Goal: Information Seeking & Learning: Stay updated

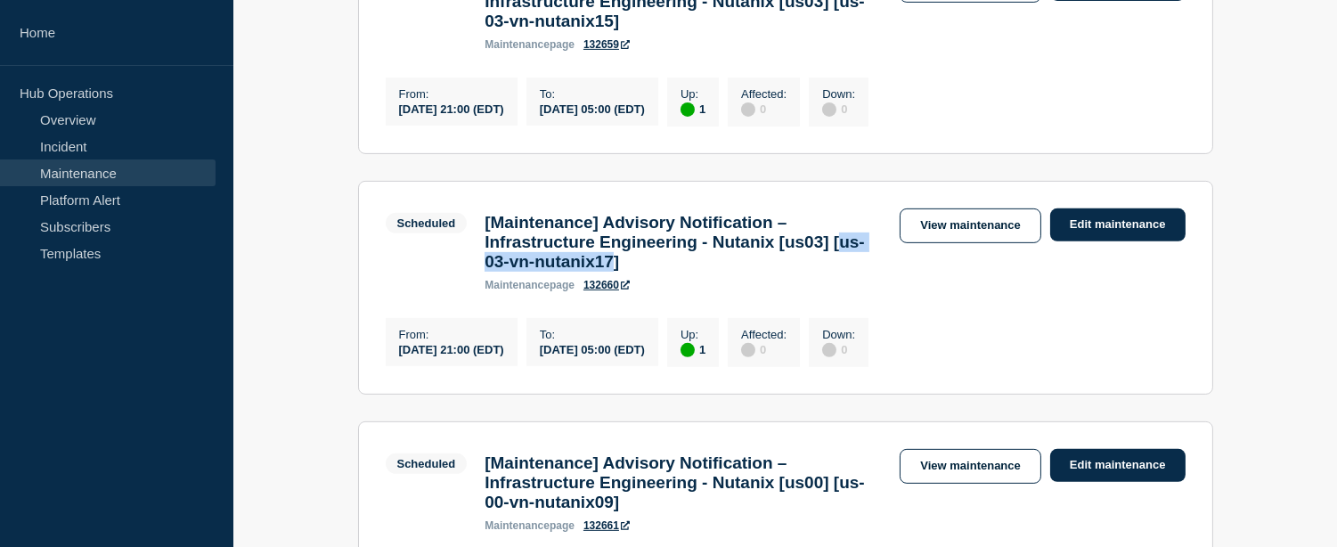
scroll to position [1232, 0]
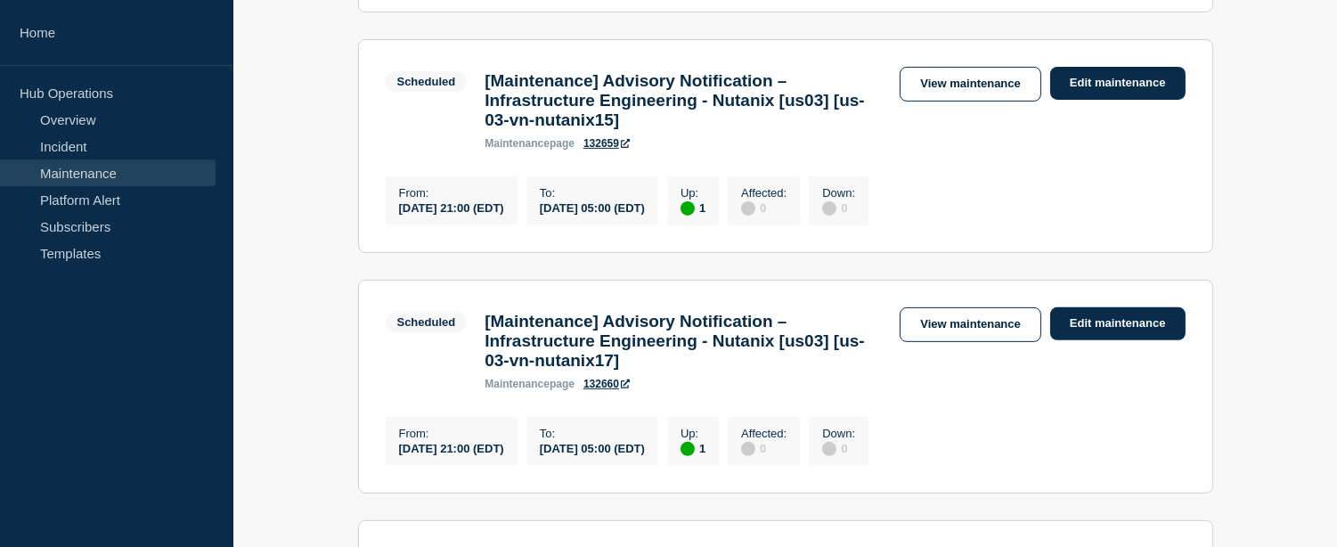
click at [639, 370] on h3 "[Maintenance] Advisory Notification – Infrastructure Engineering - Nutanix [us0…" at bounding box center [682, 341] width 397 height 59
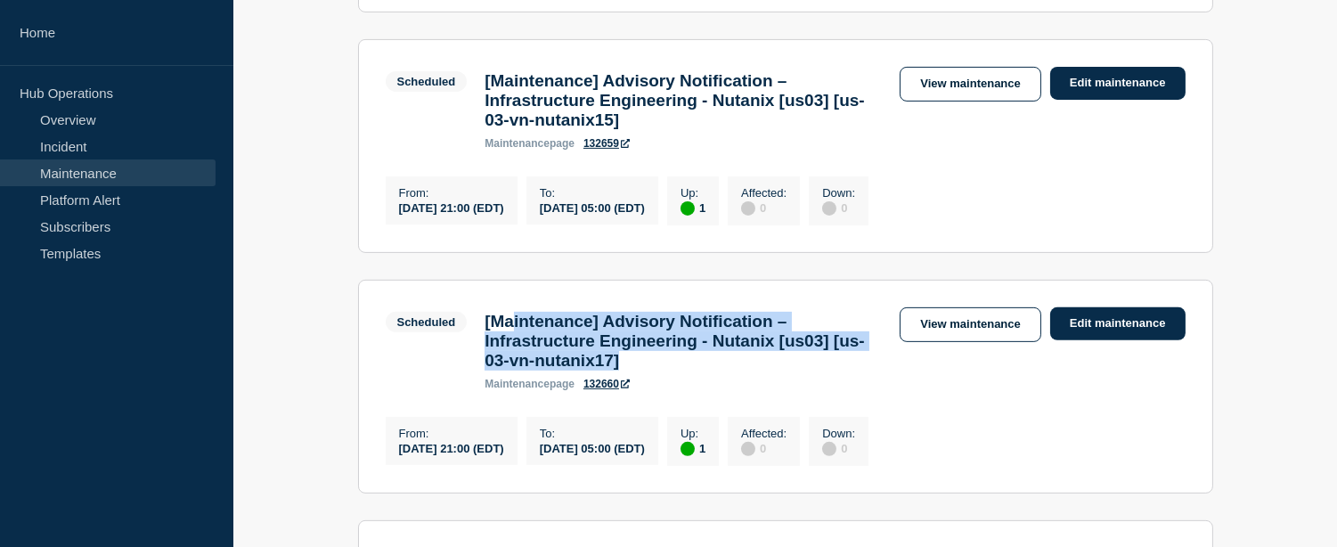
drag, startPoint x: 739, startPoint y: 425, endPoint x: 505, endPoint y: 376, distance: 239.3
click at [505, 370] on h3 "[Maintenance] Advisory Notification – Infrastructure Engineering - Nutanix [us0…" at bounding box center [682, 341] width 397 height 59
click at [988, 342] on link "View maintenance" at bounding box center [969, 324] width 141 height 35
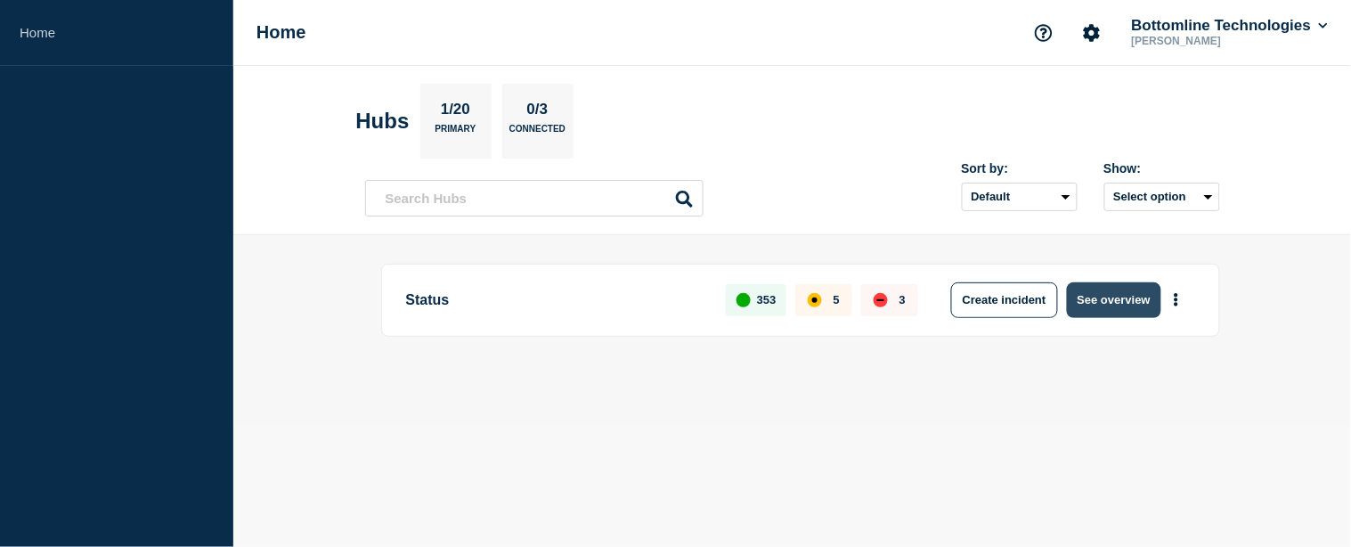
click at [1135, 300] on button "See overview" at bounding box center [1114, 300] width 94 height 36
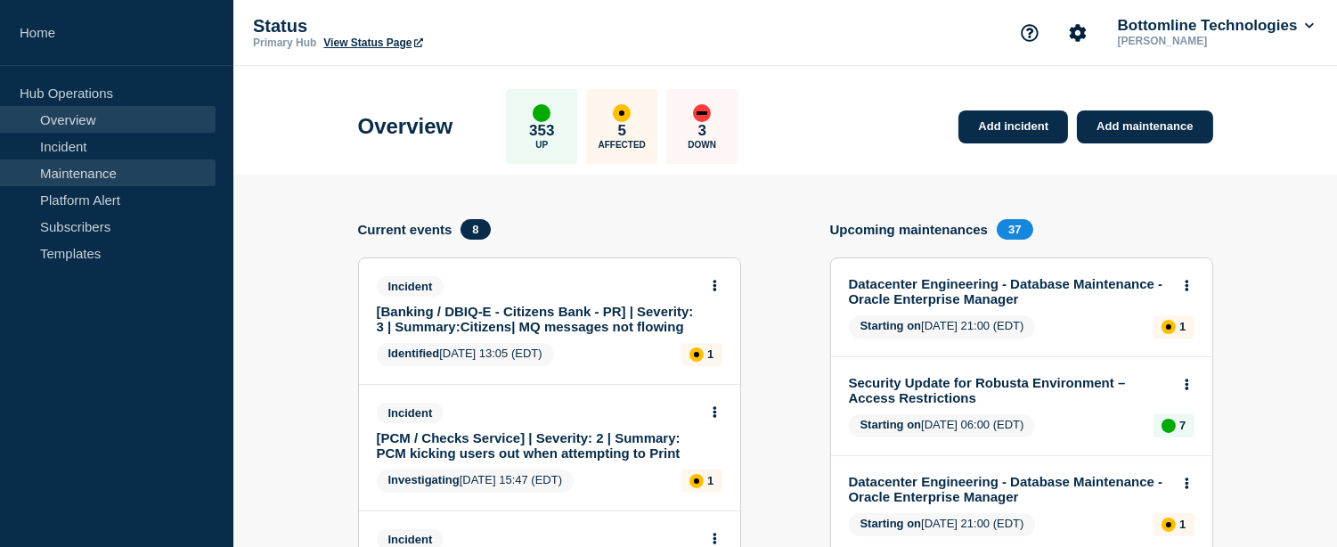
click at [137, 174] on link "Maintenance" at bounding box center [108, 172] width 216 height 27
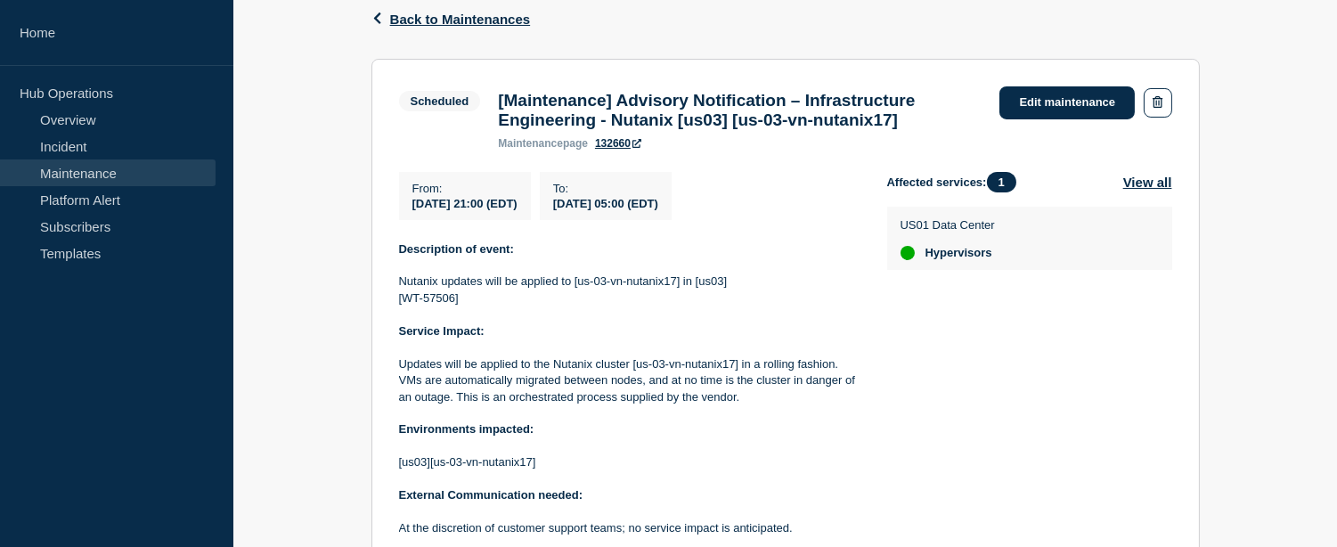
scroll to position [198, 0]
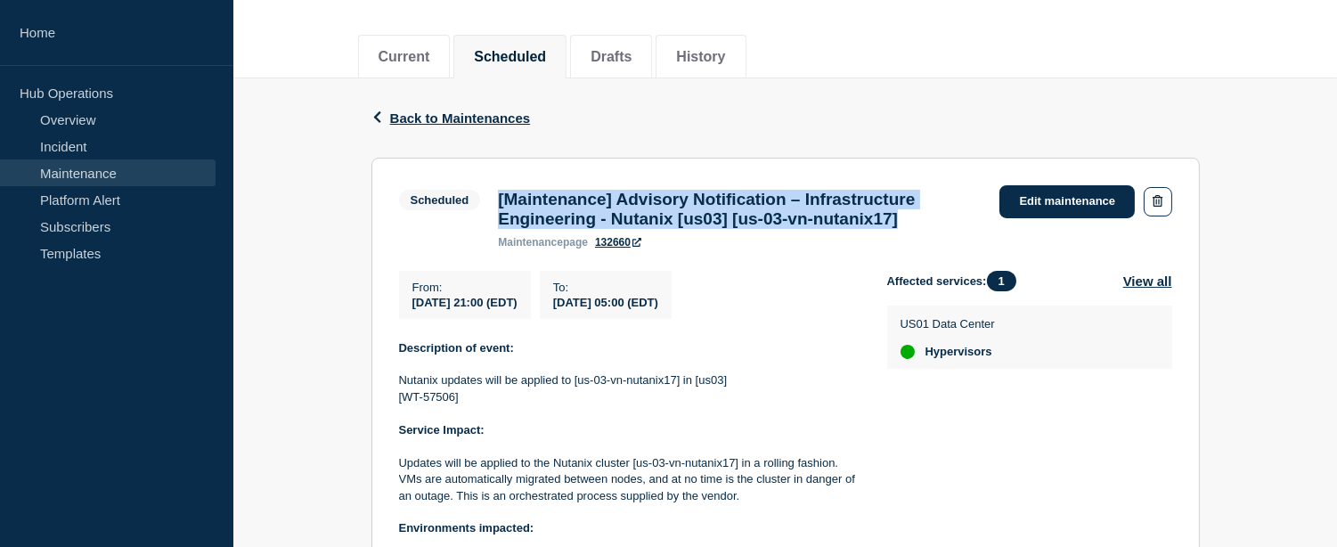
drag, startPoint x: 896, startPoint y: 220, endPoint x: 496, endPoint y: 199, distance: 400.4
click at [496, 199] on div "[Maintenance] Advisory Notification – Infrastructure Engineering - Nutanix [us0…" at bounding box center [739, 219] width 501 height 59
copy h3 "[Maintenance] Advisory Notification – Infrastructure Engineering - Nutanix [us0…"
drag, startPoint x: 410, startPoint y: 309, endPoint x: 740, endPoint y: 305, distance: 330.4
click at [740, 305] on div "From : [DATE] 21:00 (EDT) To : [DATE] 05:00 (EDT)" at bounding box center [643, 295] width 488 height 48
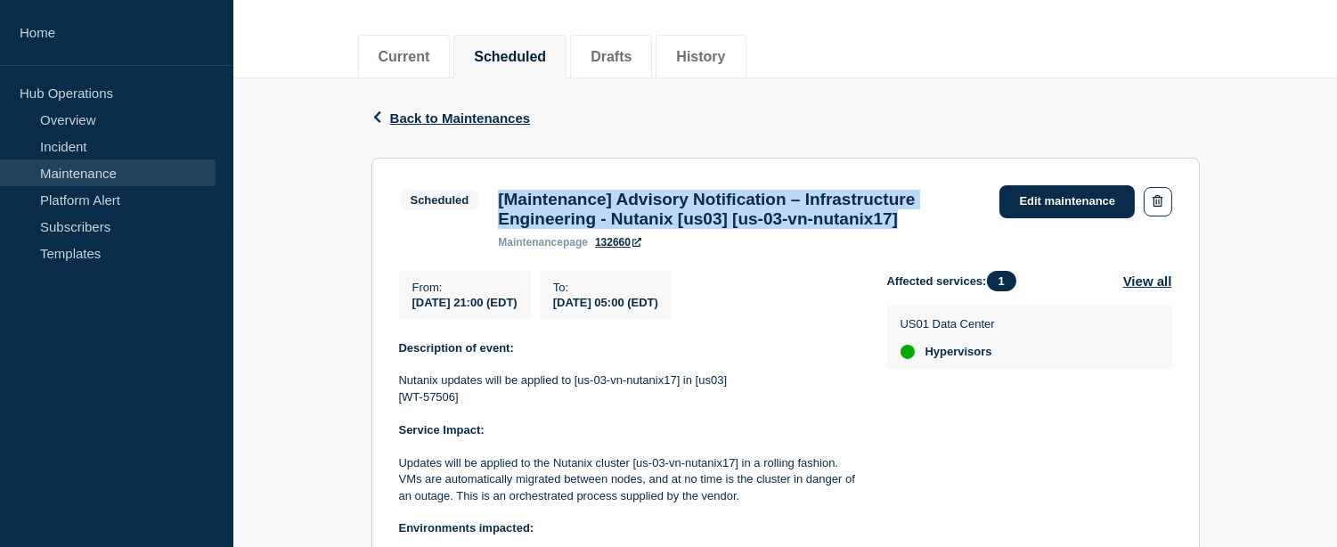
copy div "[DATE] 21:00 (EDT) To : [DATE] 05:00 (EDT)"
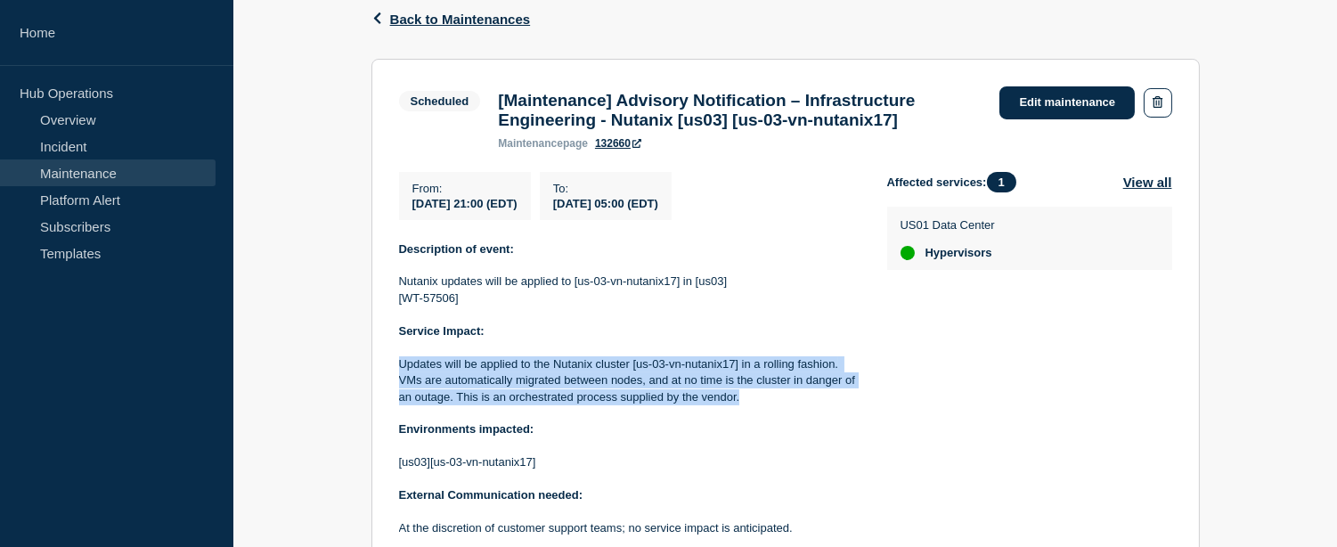
drag, startPoint x: 741, startPoint y: 405, endPoint x: 398, endPoint y: 368, distance: 344.9
click at [399, 368] on p "Updates will be applied to the Nutanix cluster [us-03-vn-nutanix17] in a rollin…" at bounding box center [629, 380] width 460 height 49
copy p "Updates will be applied to the Nutanix cluster [us-03-vn-nutanix17] in a rollin…"
